Goal: Transaction & Acquisition: Download file/media

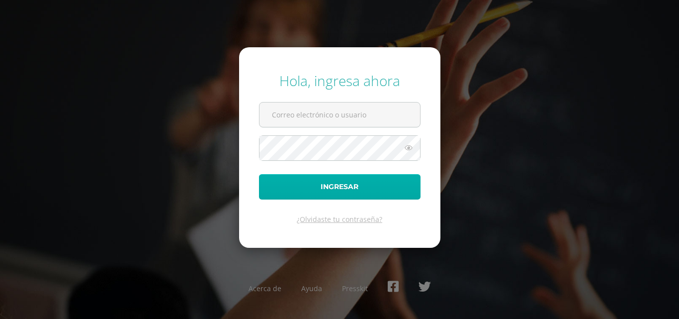
type input "COS00578@osoriosandoval.edu.gt"
click at [327, 193] on button "Ingresar" at bounding box center [340, 186] width 162 height 25
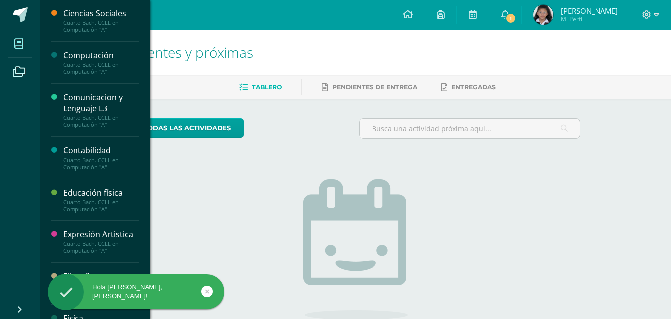
click at [12, 39] on span at bounding box center [19, 43] width 22 height 22
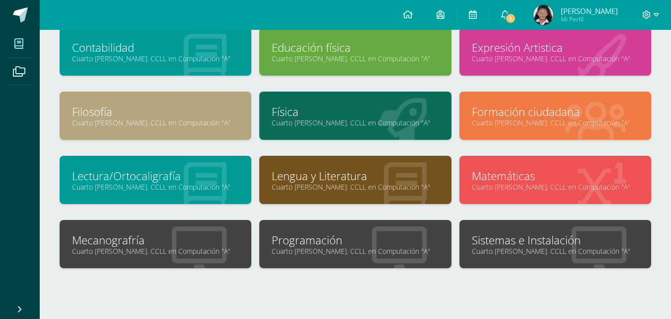
scroll to position [149, 0]
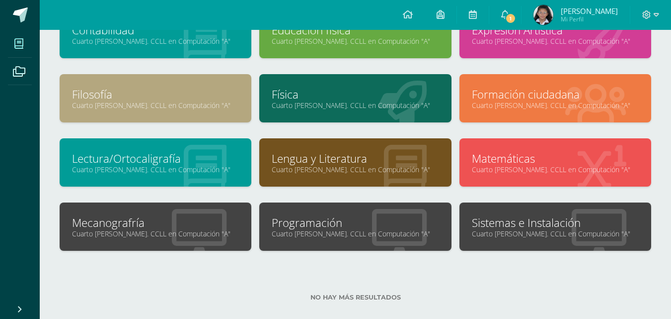
click at [548, 218] on link "Sistemas e Instalación" at bounding box center [555, 222] width 167 height 15
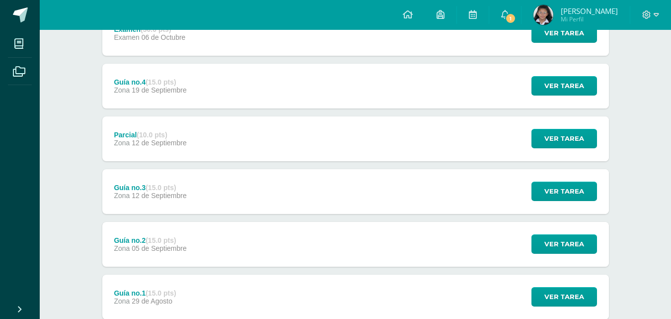
scroll to position [72, 0]
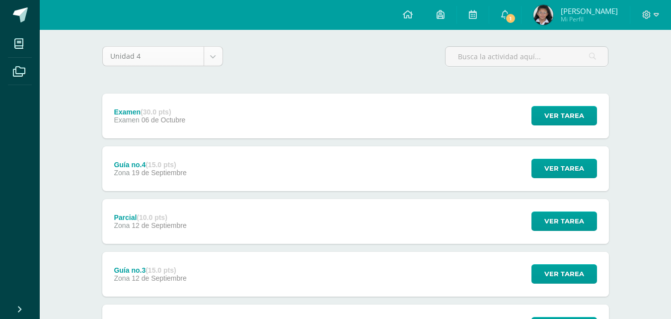
click at [219, 56] on body "Mis cursos Archivos Cerrar panel Ciencias Sociales Cuarto [PERSON_NAME]. CCLL e…" at bounding box center [335, 198] width 671 height 540
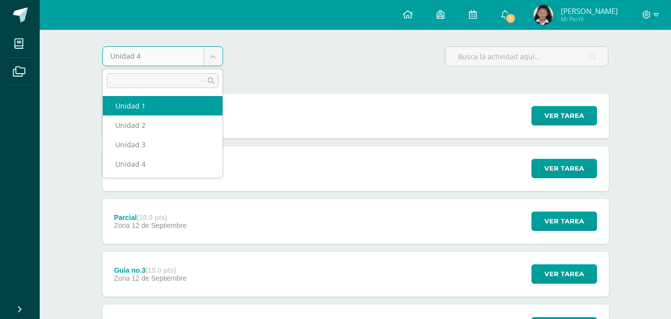
select select "Unidad 1"
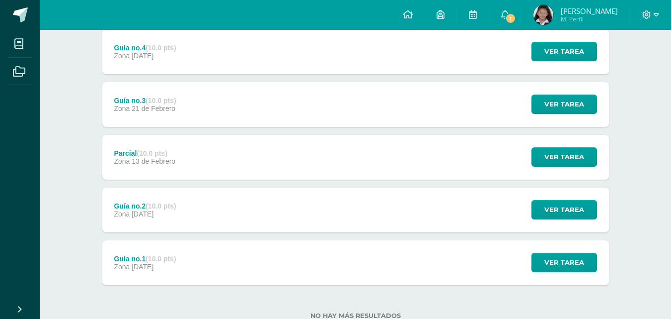
scroll to position [327, 0]
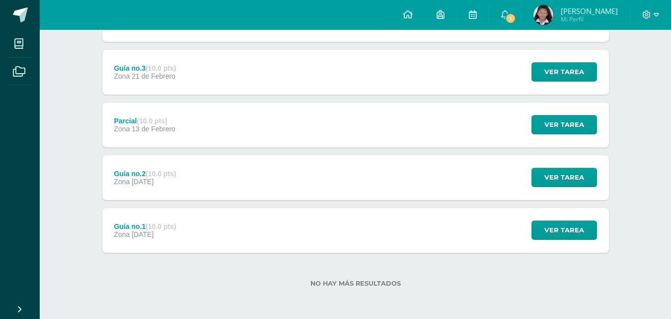
click at [197, 233] on div "Guía no.1 (10.0 pts) Zona [DATE] Ver tarea Guía no.1 Sistemas e Instalación Car…" at bounding box center [355, 230] width 507 height 45
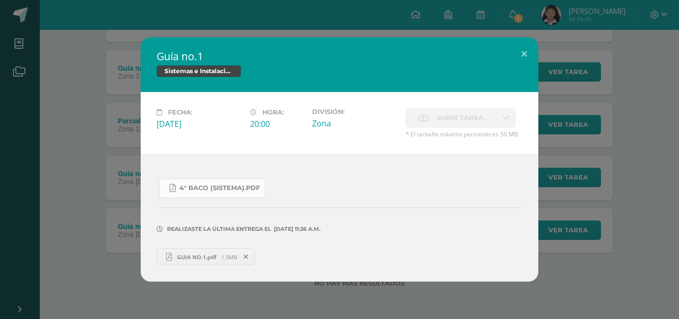
click at [242, 193] on link "4° Baco (Sistema).pdf" at bounding box center [212, 187] width 106 height 19
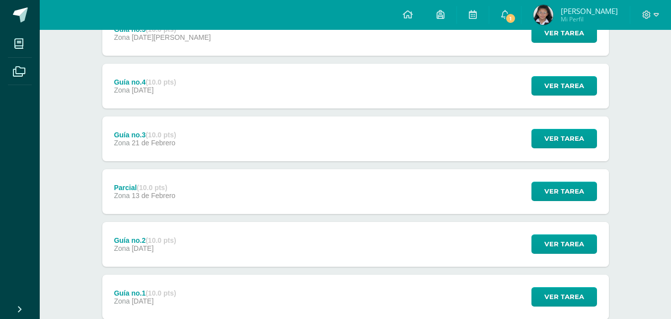
scroll to position [177, 0]
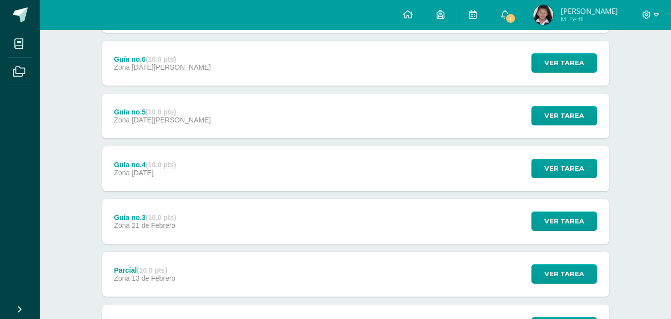
click at [196, 165] on div "Guía no.4 (10.0 pts) Zona [DATE] Ver tarea Guía no.4 Sistemas e Instalación Car…" at bounding box center [355, 168] width 507 height 45
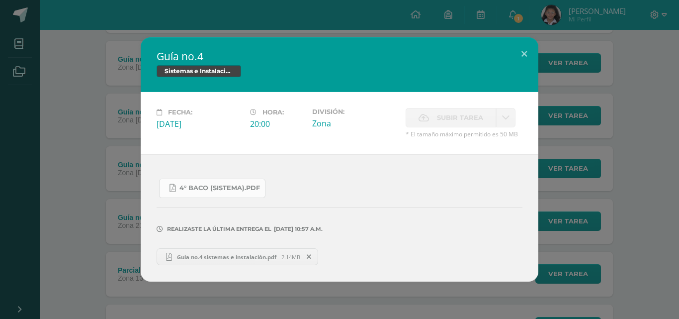
click at [193, 185] on span "4° Baco (Sistema).pdf" at bounding box center [219, 188] width 81 height 8
click at [101, 40] on div "Guía no.4 Sistemas e Instalación Fecha: [DATE] Hora: 20:00 División: Zona" at bounding box center [339, 159] width 671 height 244
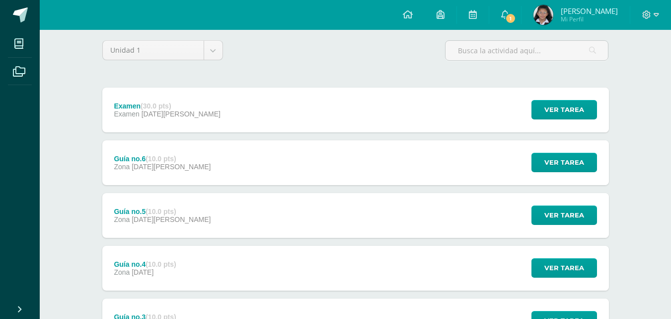
scroll to position [0, 0]
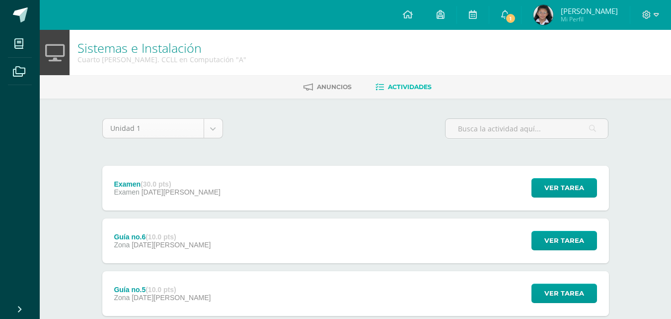
click at [214, 129] on body "Mis cursos Archivos Cerrar panel Ciencias Sociales Cuarto [PERSON_NAME]. CCLL e…" at bounding box center [335, 322] width 671 height 645
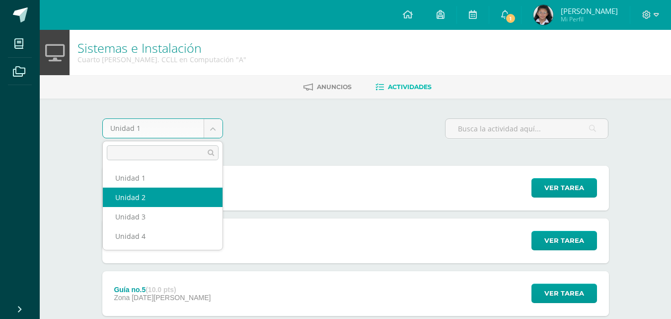
select select "Unidad 2"
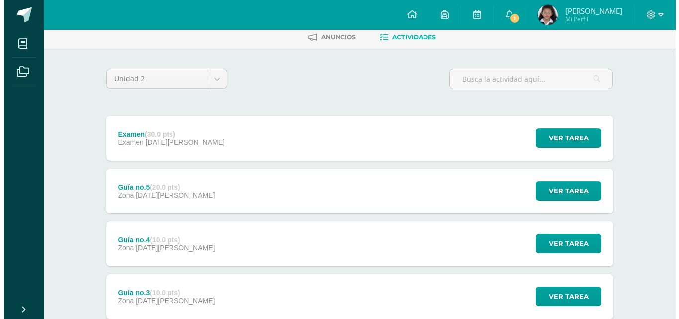
scroll to position [274, 0]
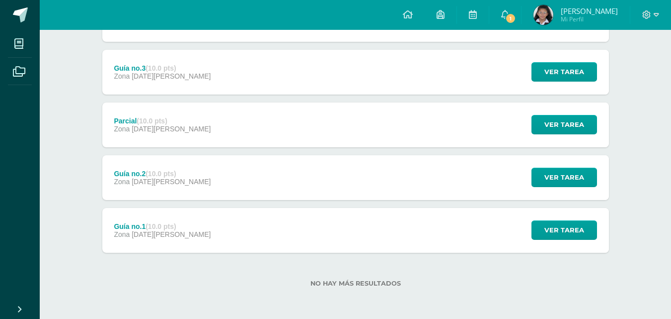
click at [285, 220] on div "Guía no.1 (10.0 pts) Zona 11 de Abril Ver tarea Guía no.1 Sistemas e Instalació…" at bounding box center [355, 230] width 507 height 45
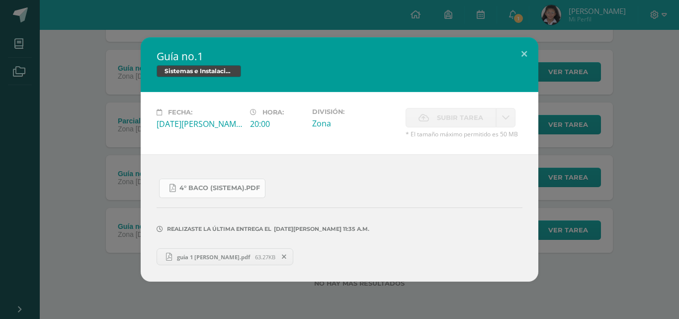
click at [226, 191] on span "4° Baco (Sistema).pdf" at bounding box center [219, 188] width 81 height 8
